Goal: Navigation & Orientation: Understand site structure

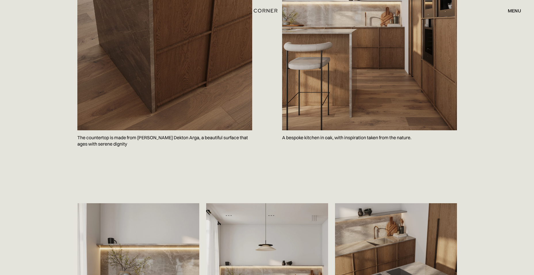
scroll to position [687, 0]
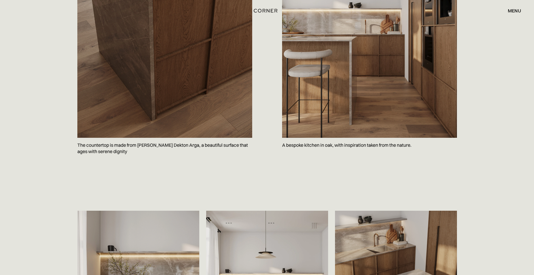
click at [513, 11] on div "menu" at bounding box center [514, 10] width 13 height 5
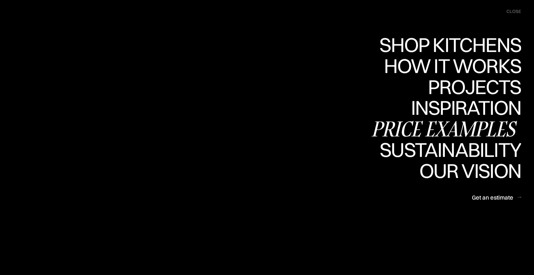
click at [451, 122] on div "Price examples" at bounding box center [446, 128] width 151 height 20
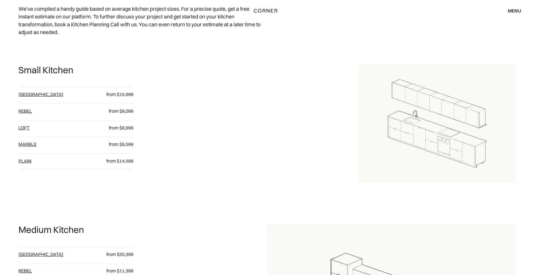
scroll to position [284, 0]
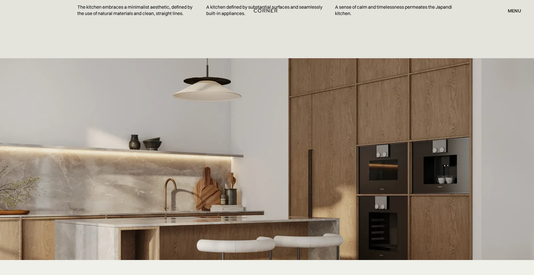
click at [517, 11] on div "menu" at bounding box center [514, 10] width 13 height 5
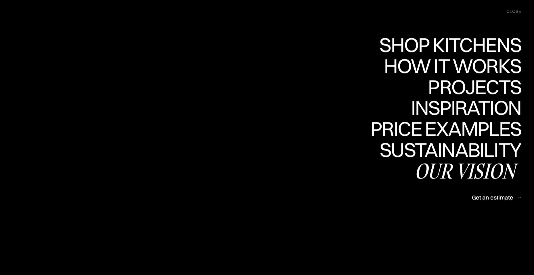
click at [471, 175] on div "Our vision" at bounding box center [468, 170] width 107 height 20
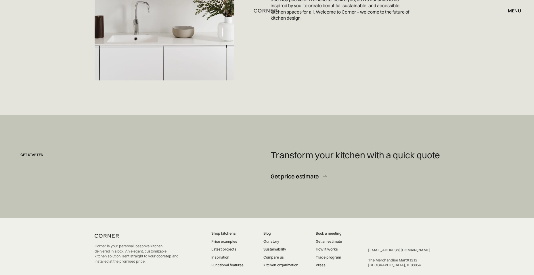
scroll to position [1565, 0]
